Goal: Task Accomplishment & Management: Manage account settings

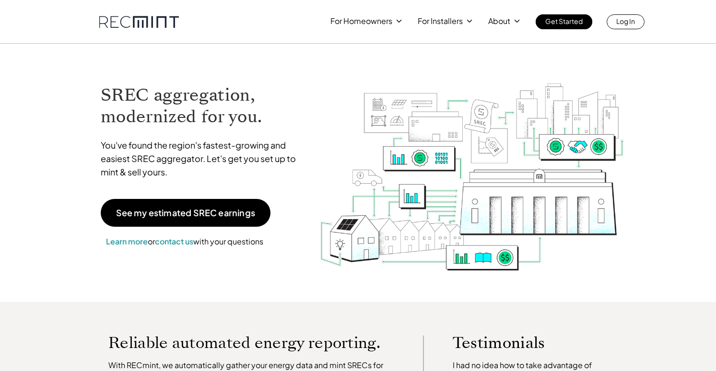
click at [624, 31] on div "For Homeowners For Installers About Get Started Log In" at bounding box center [358, 22] width 716 height 44
click at [619, 26] on p "Log In" at bounding box center [625, 20] width 19 height 13
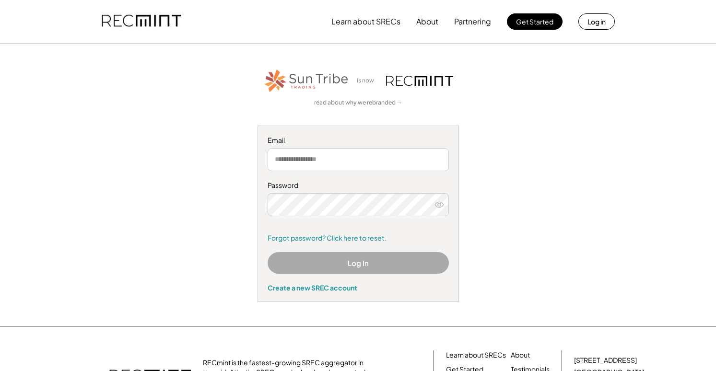
type input "**********"
click at [349, 270] on button "Log In" at bounding box center [358, 263] width 181 height 22
